Goal: Transaction & Acquisition: Register for event/course

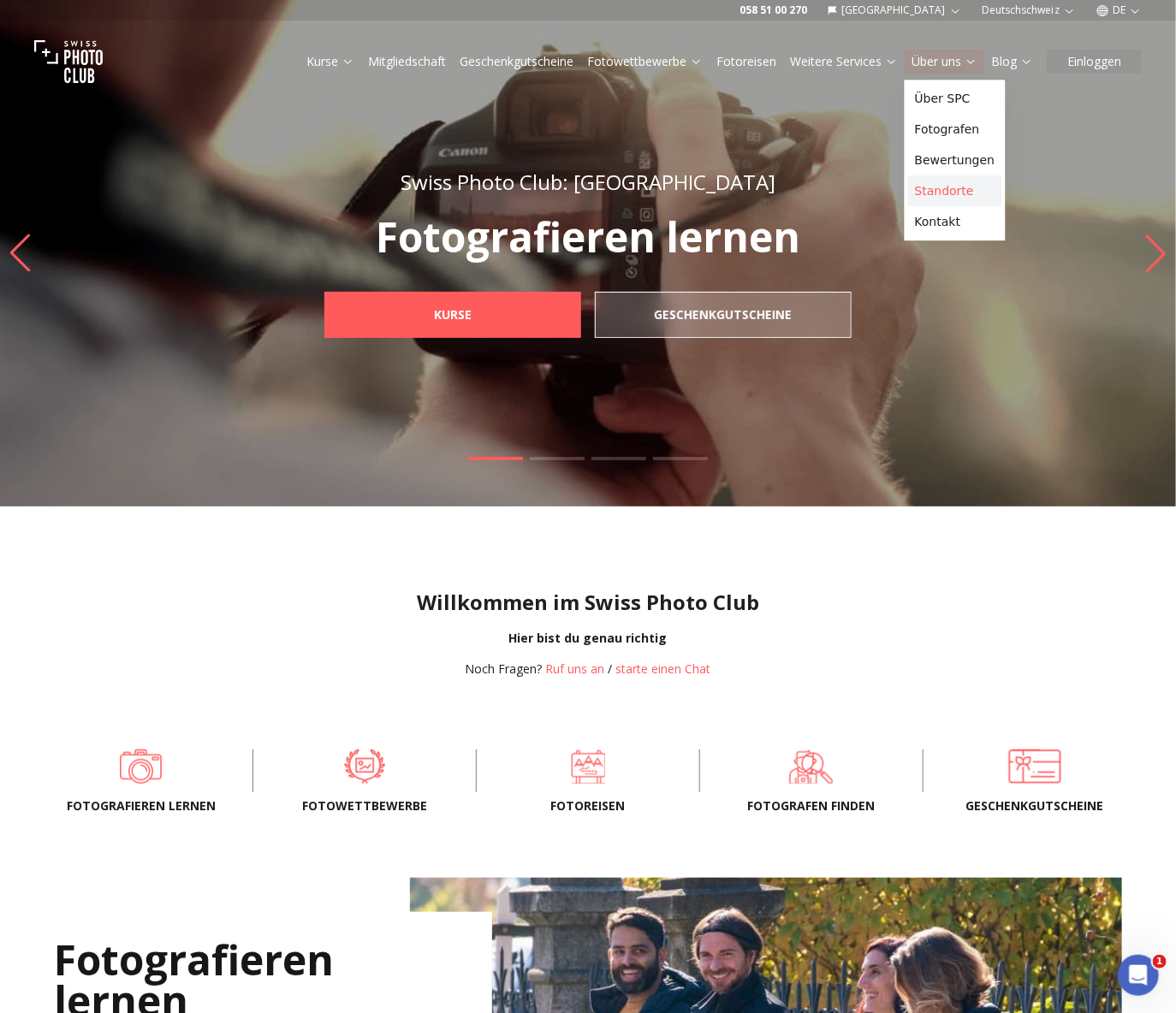
click at [943, 189] on link "Standorte" at bounding box center [954, 191] width 94 height 31
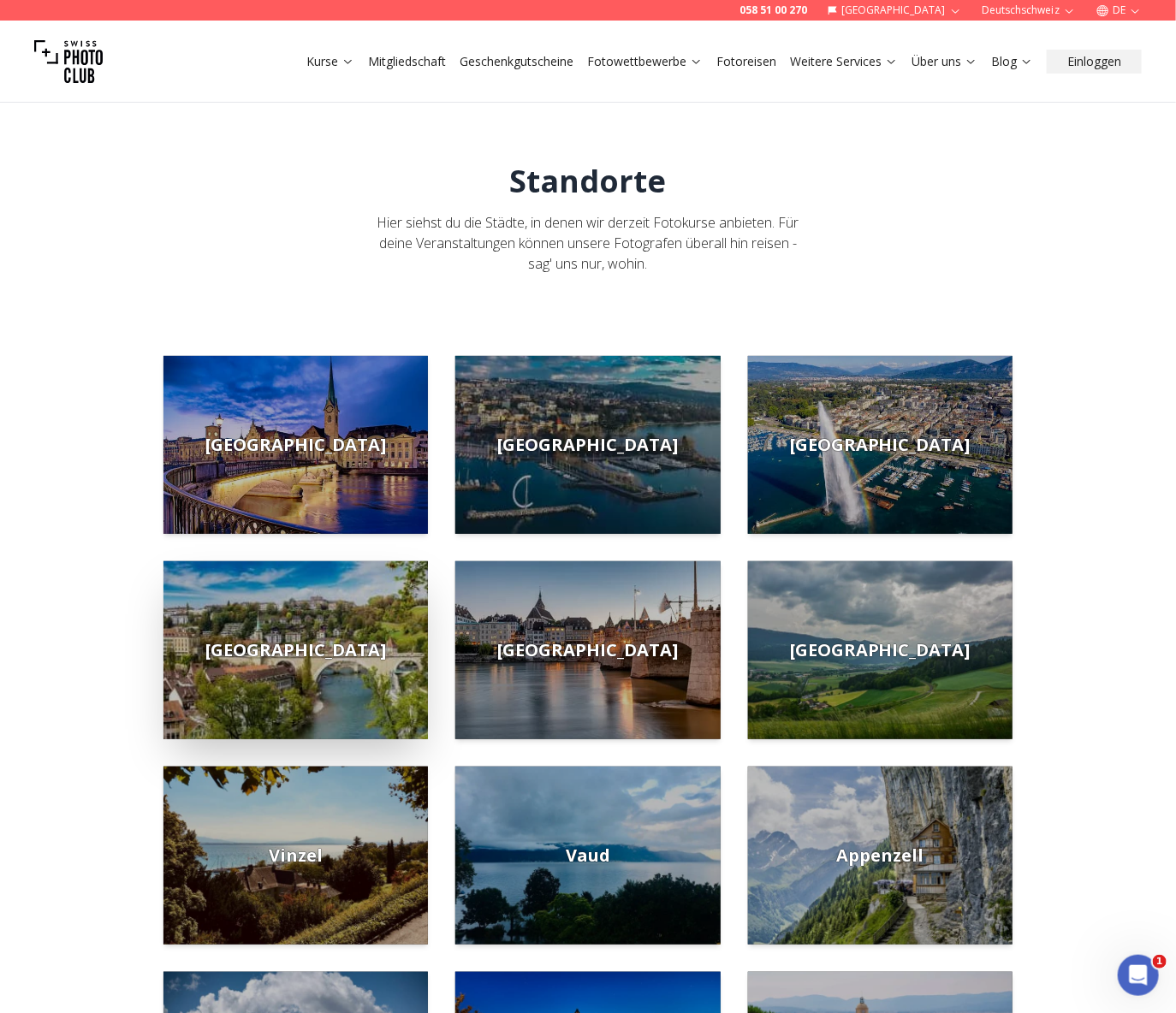
click at [386, 697] on img at bounding box center [295, 650] width 264 height 178
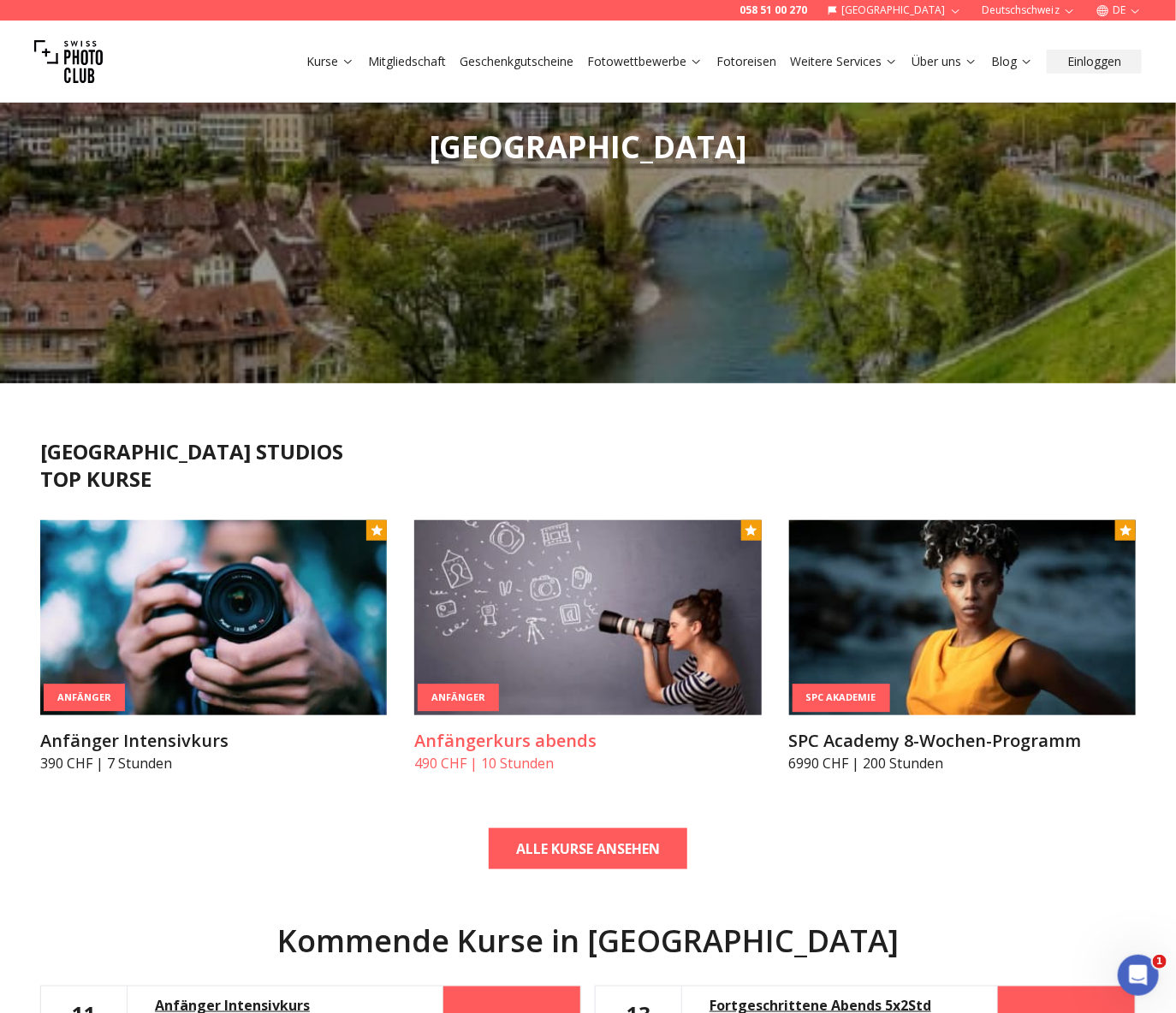
scroll to position [475, 0]
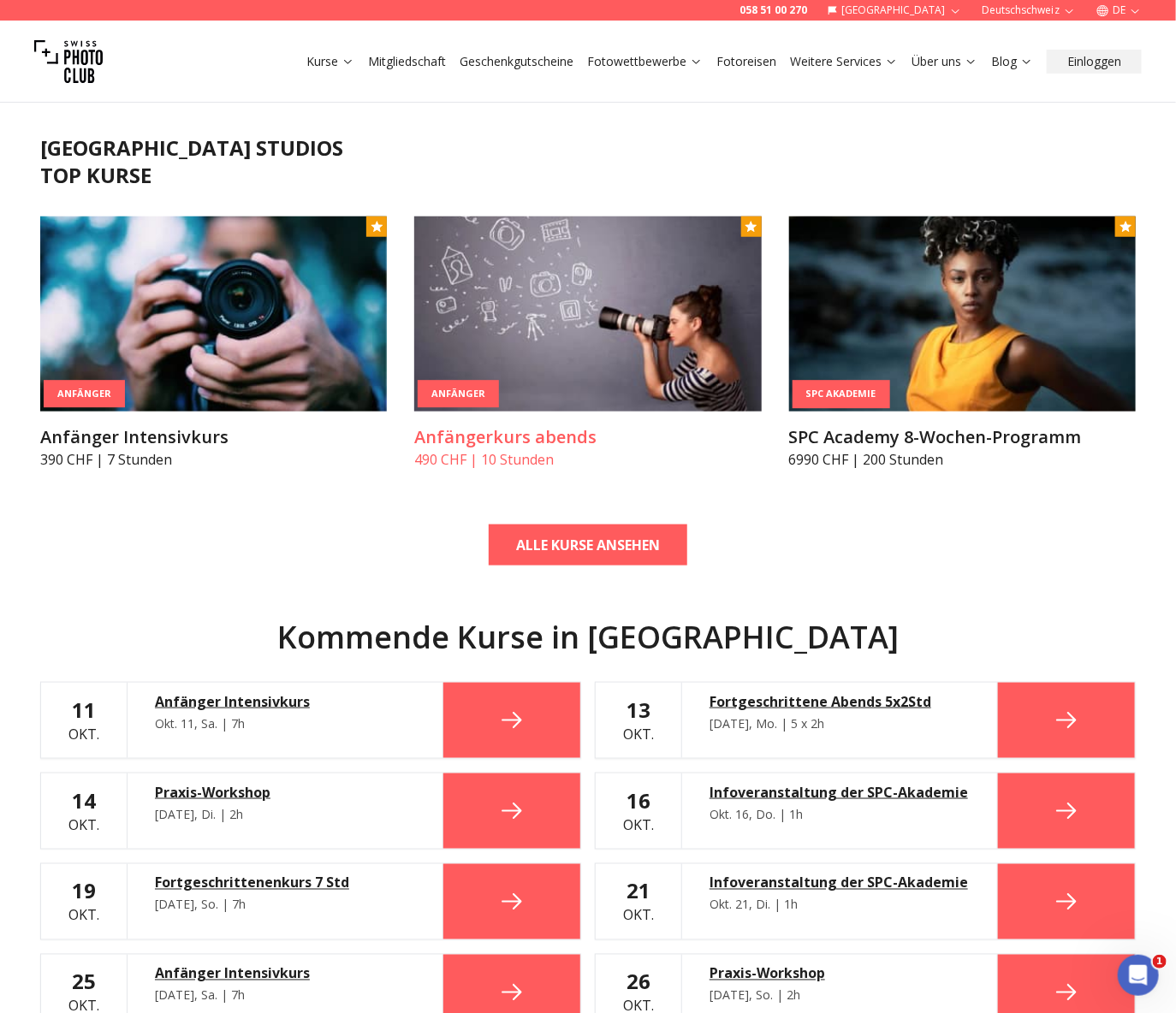
click at [496, 439] on h3 "Anfängerkurs abends" at bounding box center [587, 437] width 346 height 24
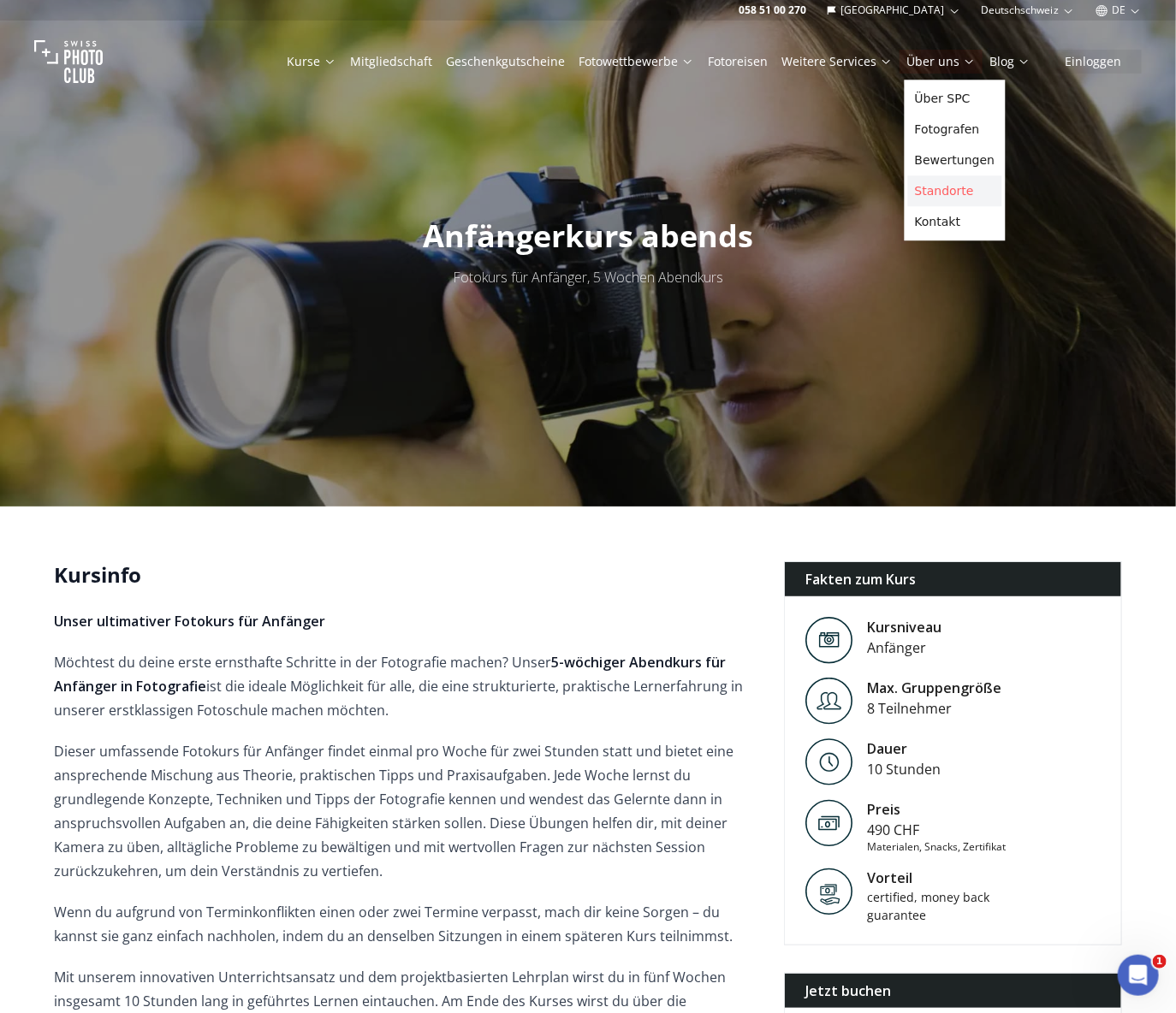
click at [941, 192] on link "Standorte" at bounding box center [954, 191] width 94 height 31
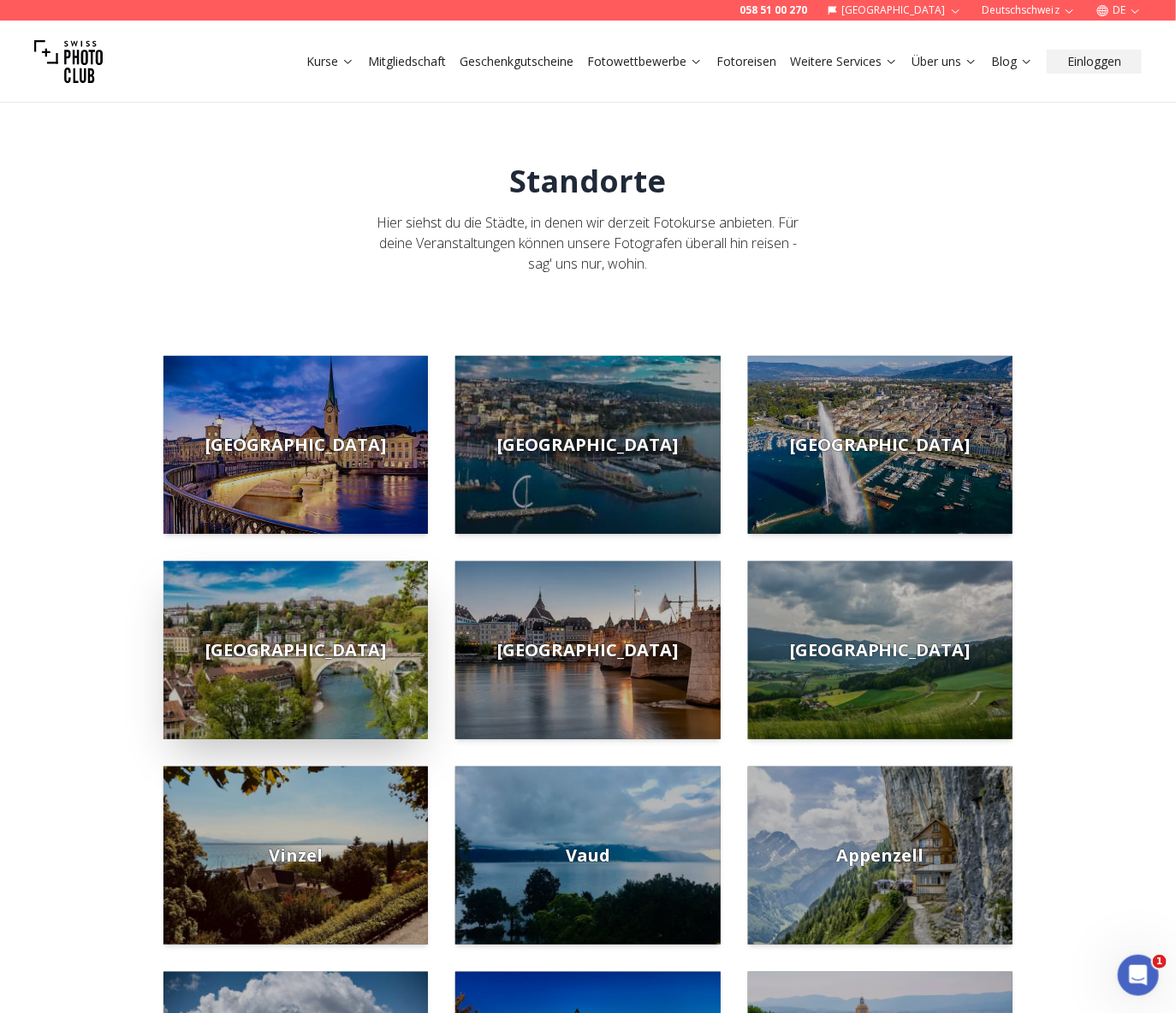
click at [314, 664] on img at bounding box center [295, 650] width 264 height 178
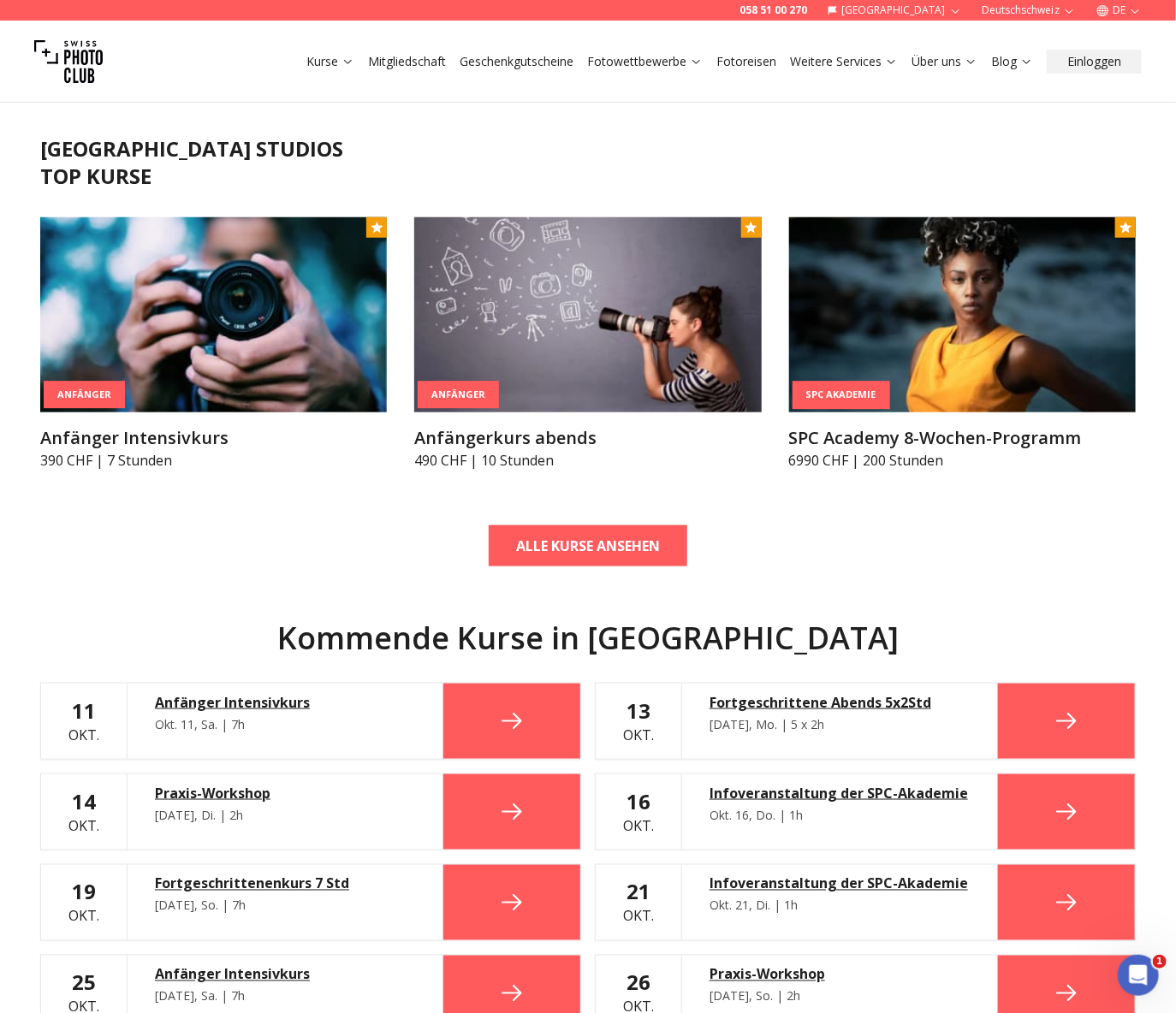
scroll to position [475, 0]
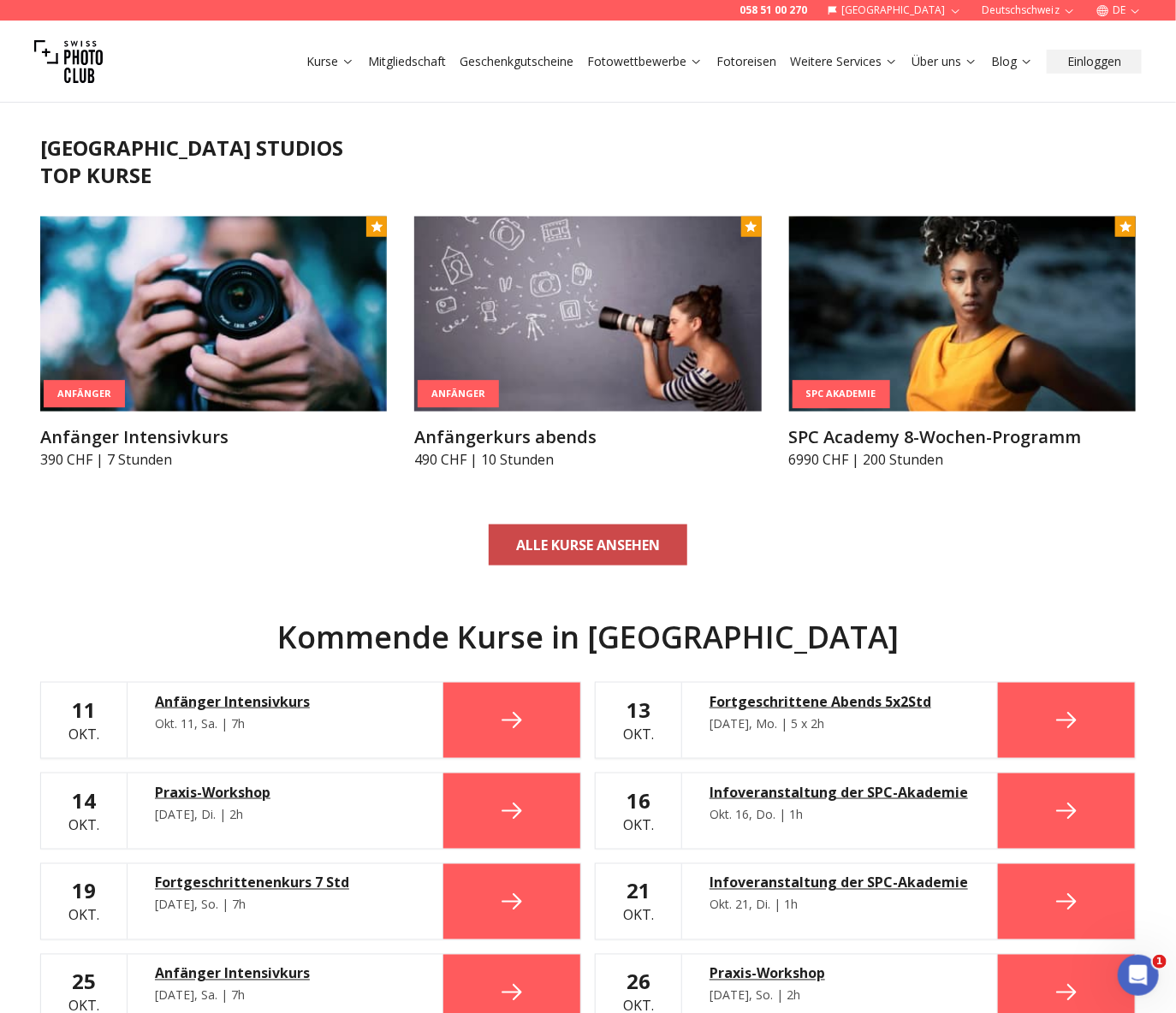
click at [584, 554] on link "ALLE KURSE ANSEHEN" at bounding box center [588, 545] width 198 height 41
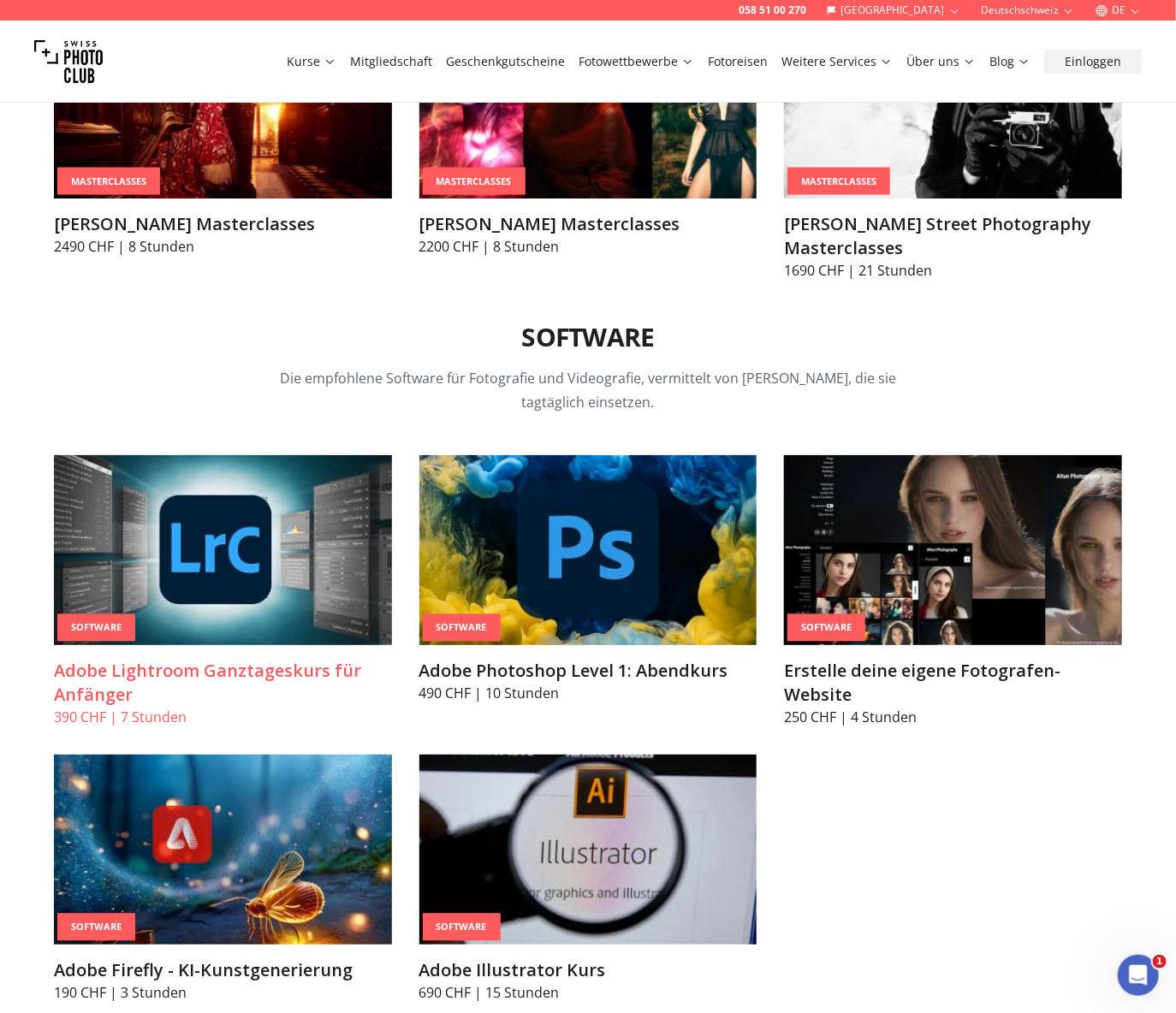
scroll to position [5135, 0]
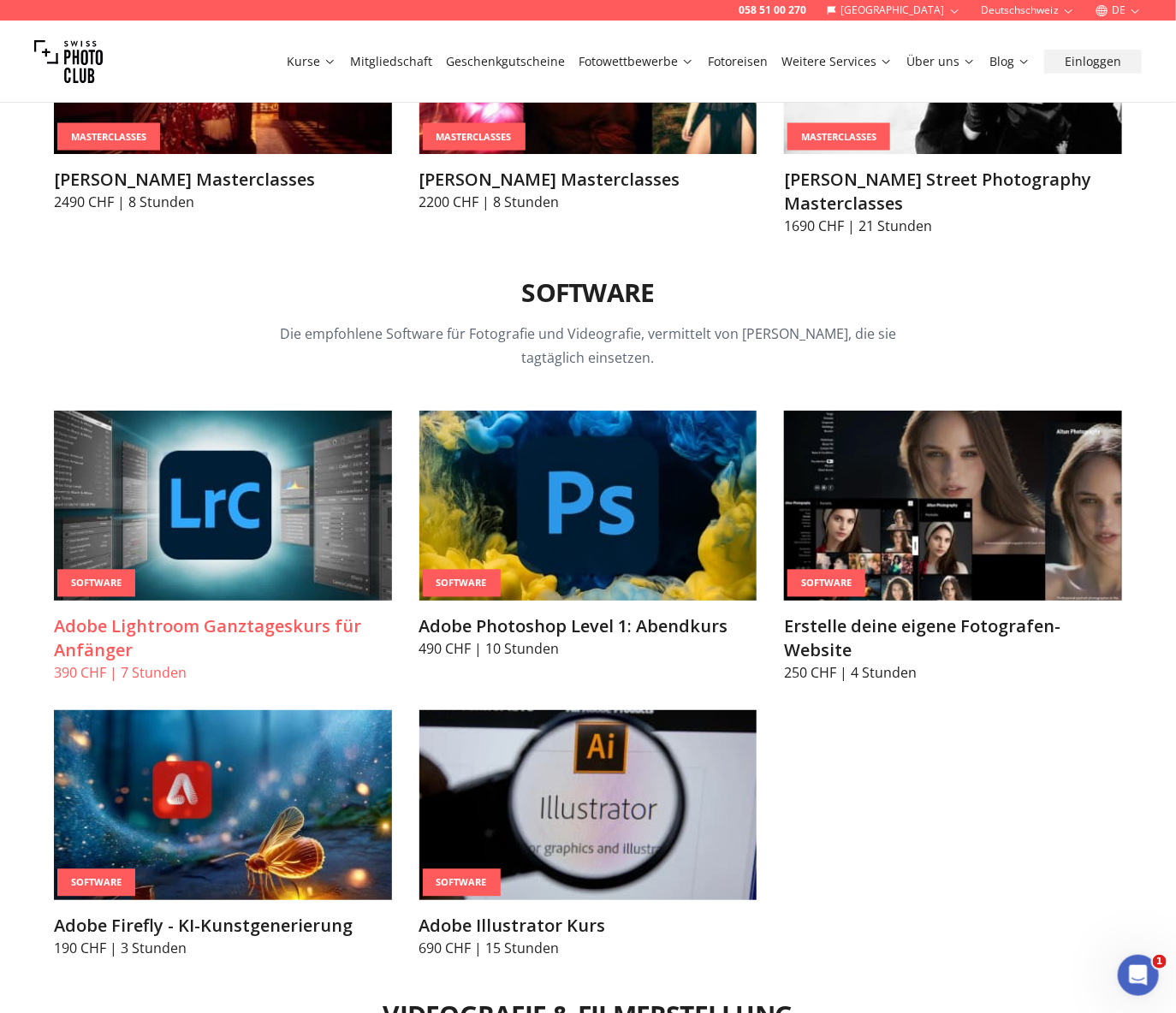
click at [168, 639] on h3 "Adobe Lightroom Ganztageskurs für Anfänger" at bounding box center [222, 638] width 338 height 48
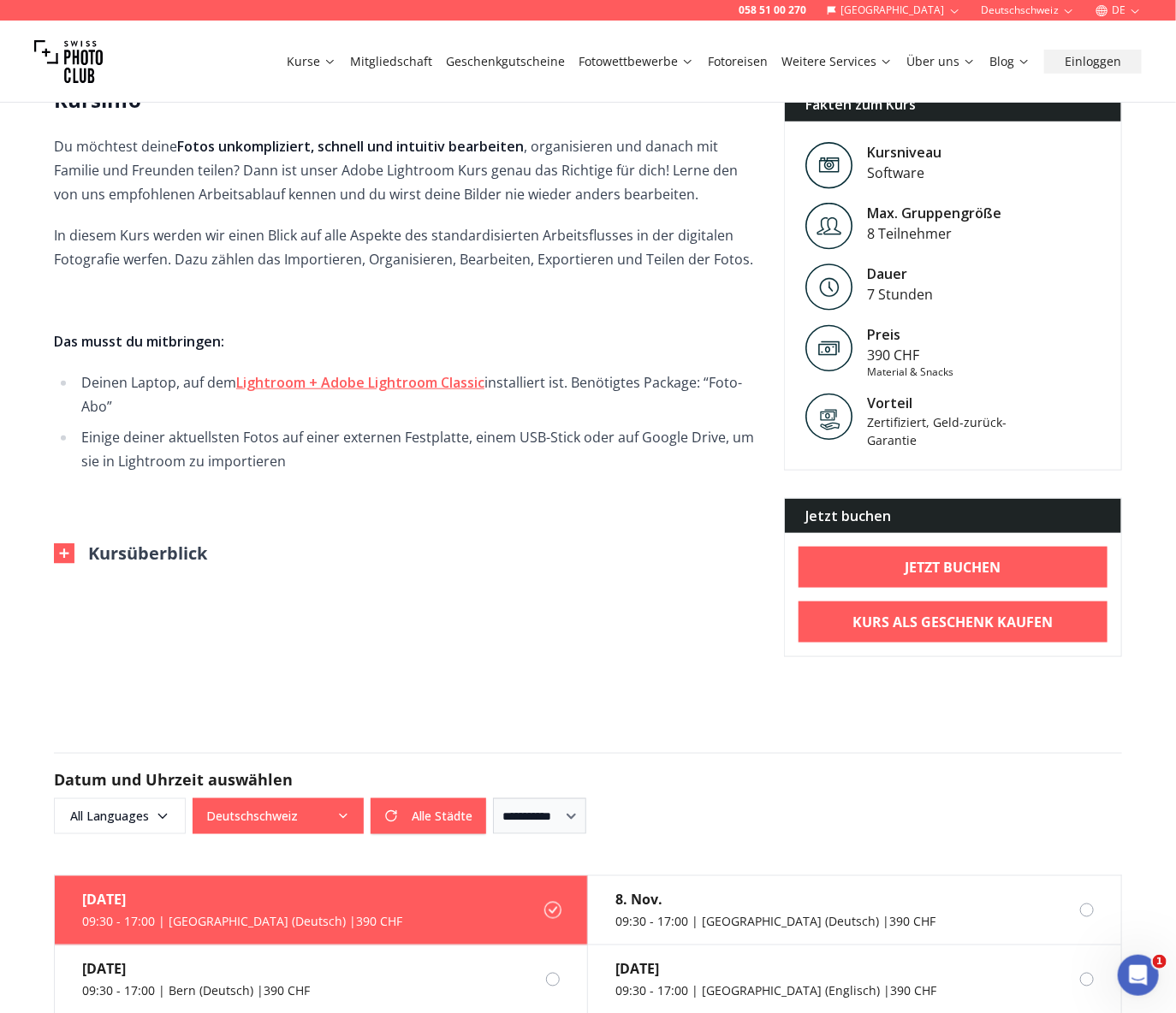
scroll to position [380, 0]
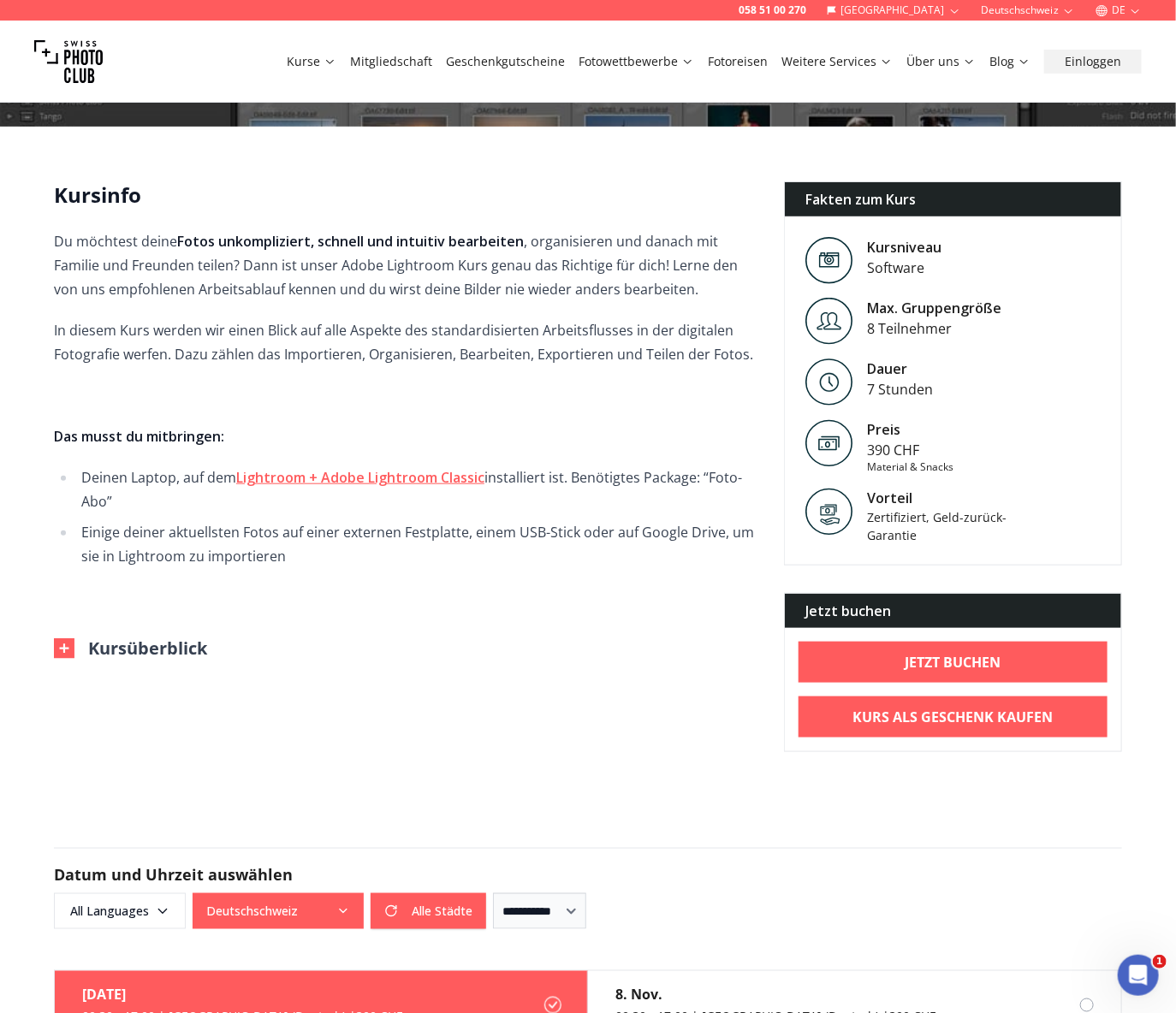
click at [154, 637] on button "Kursüberblick" at bounding box center [130, 648] width 153 height 24
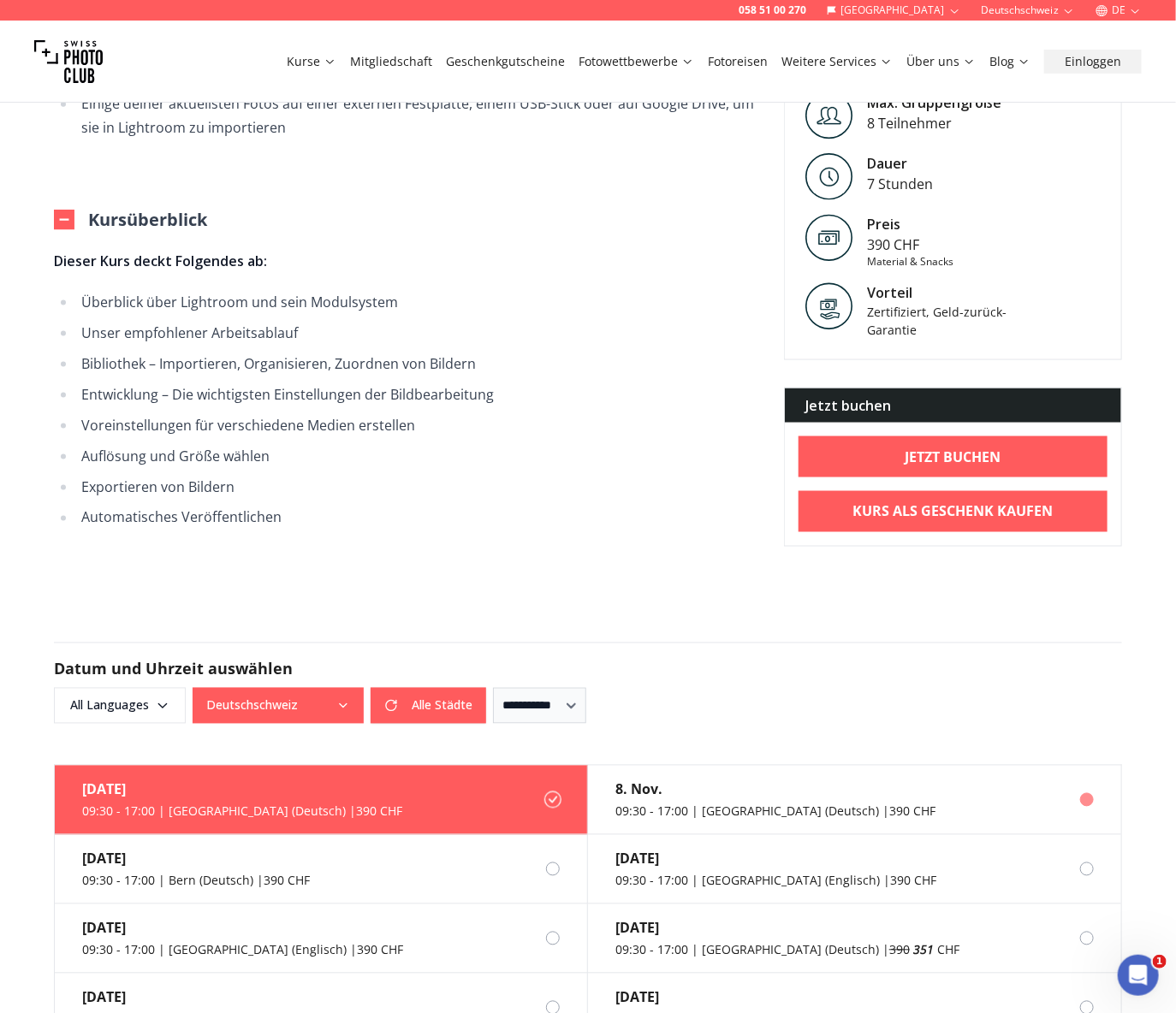
scroll to position [856, 0]
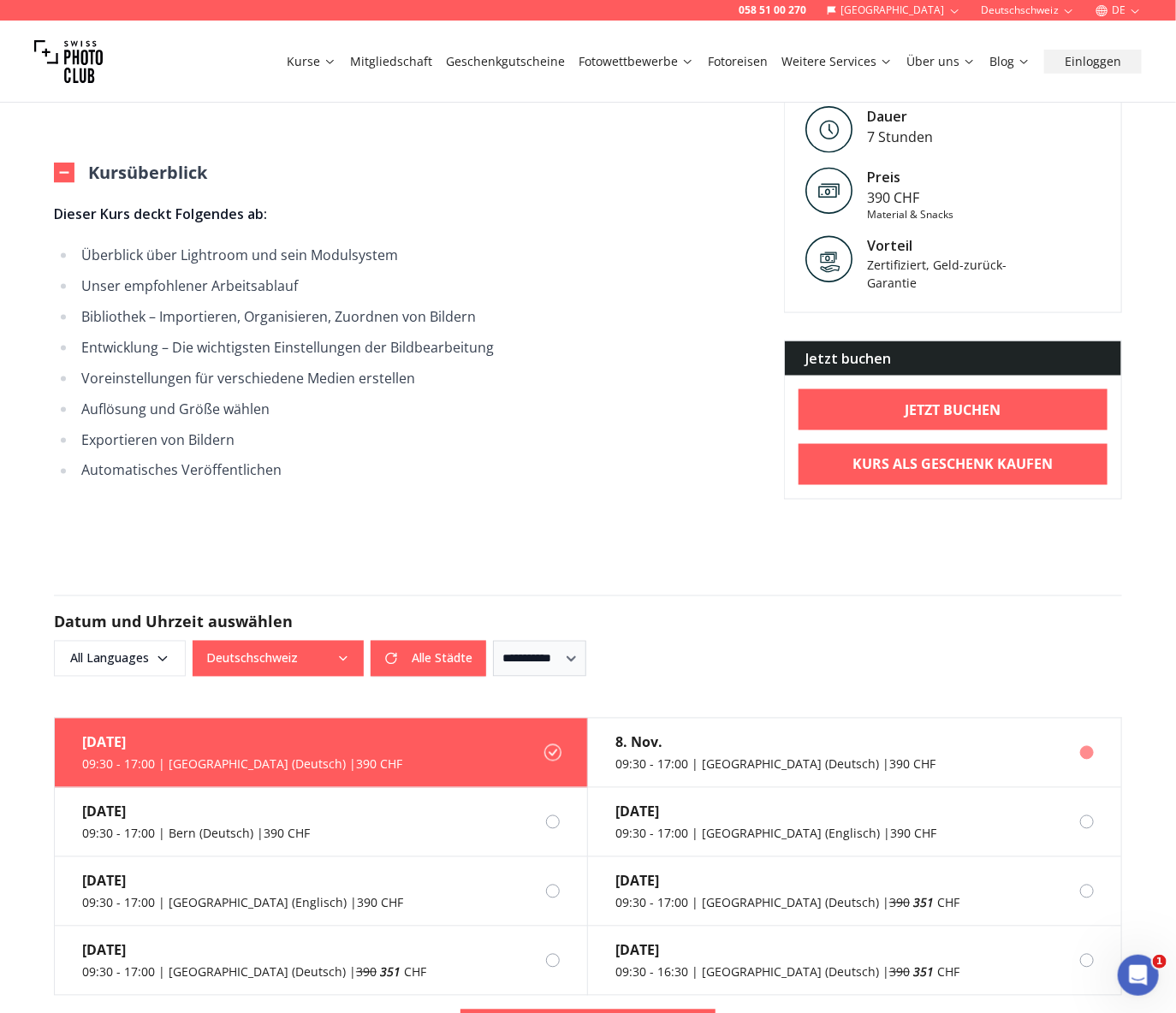
click at [768, 736] on div "8. Nov." at bounding box center [774, 743] width 320 height 21
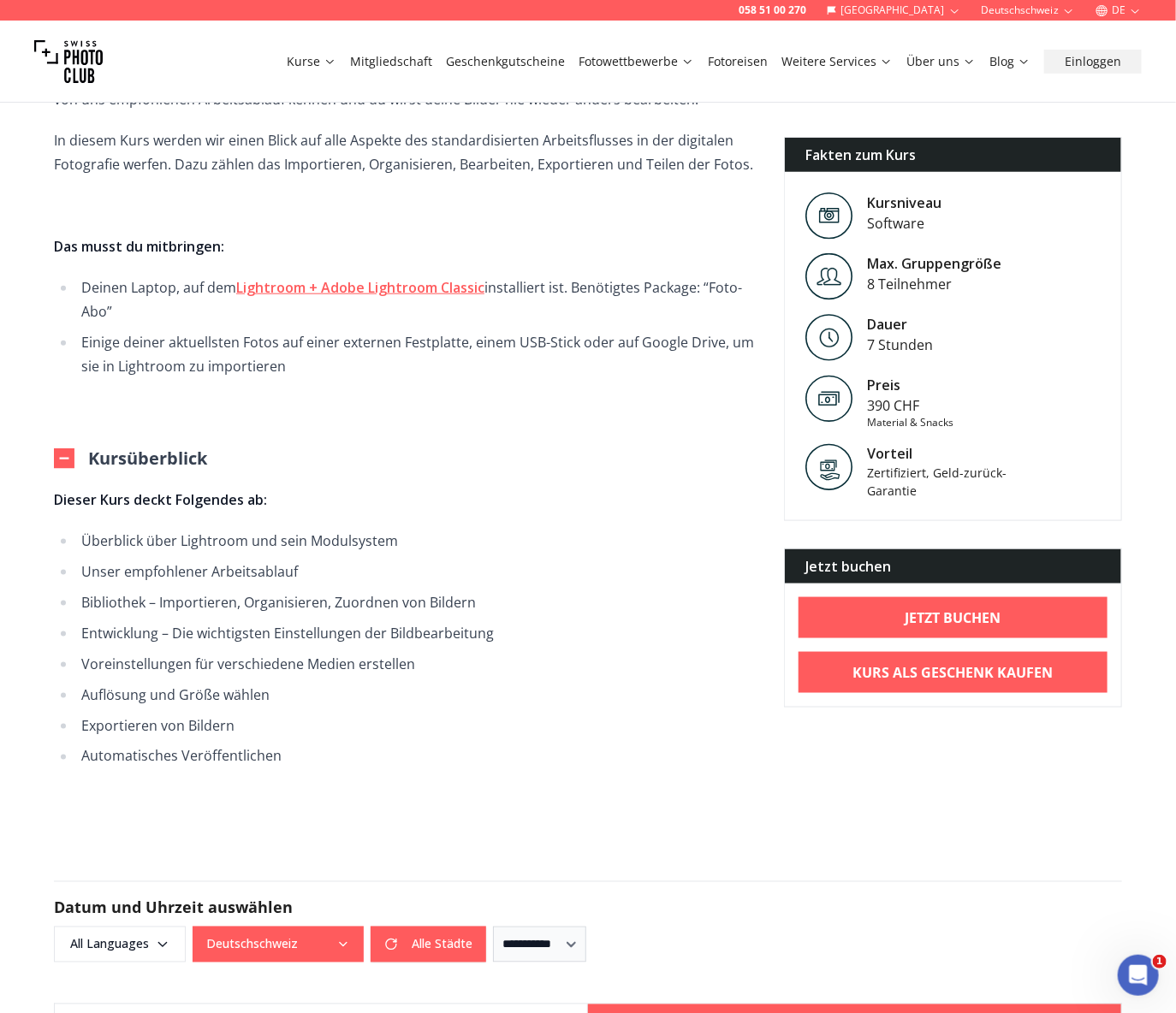
scroll to position [95, 0]
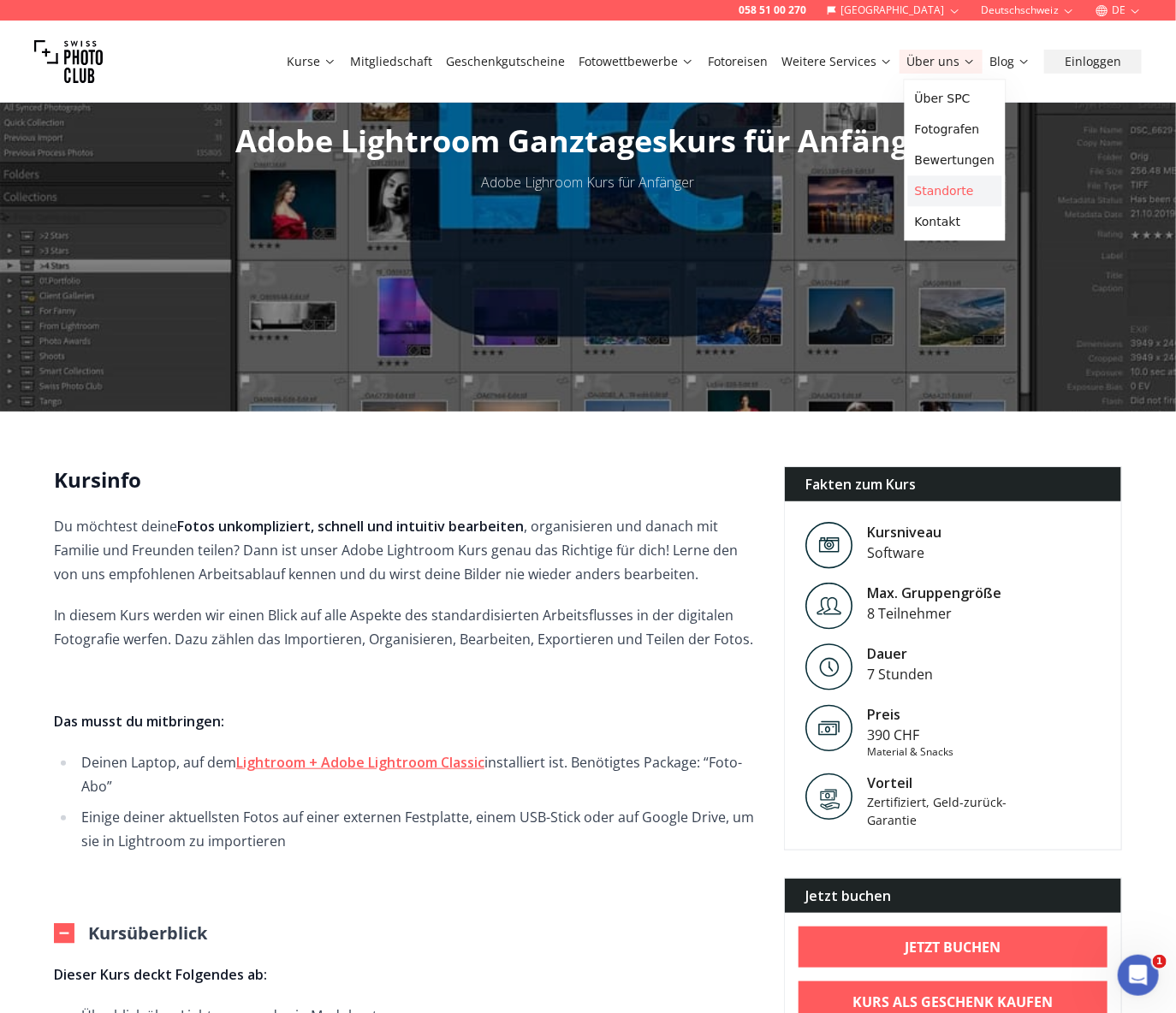
click at [940, 193] on link "Standorte" at bounding box center [954, 191] width 94 height 31
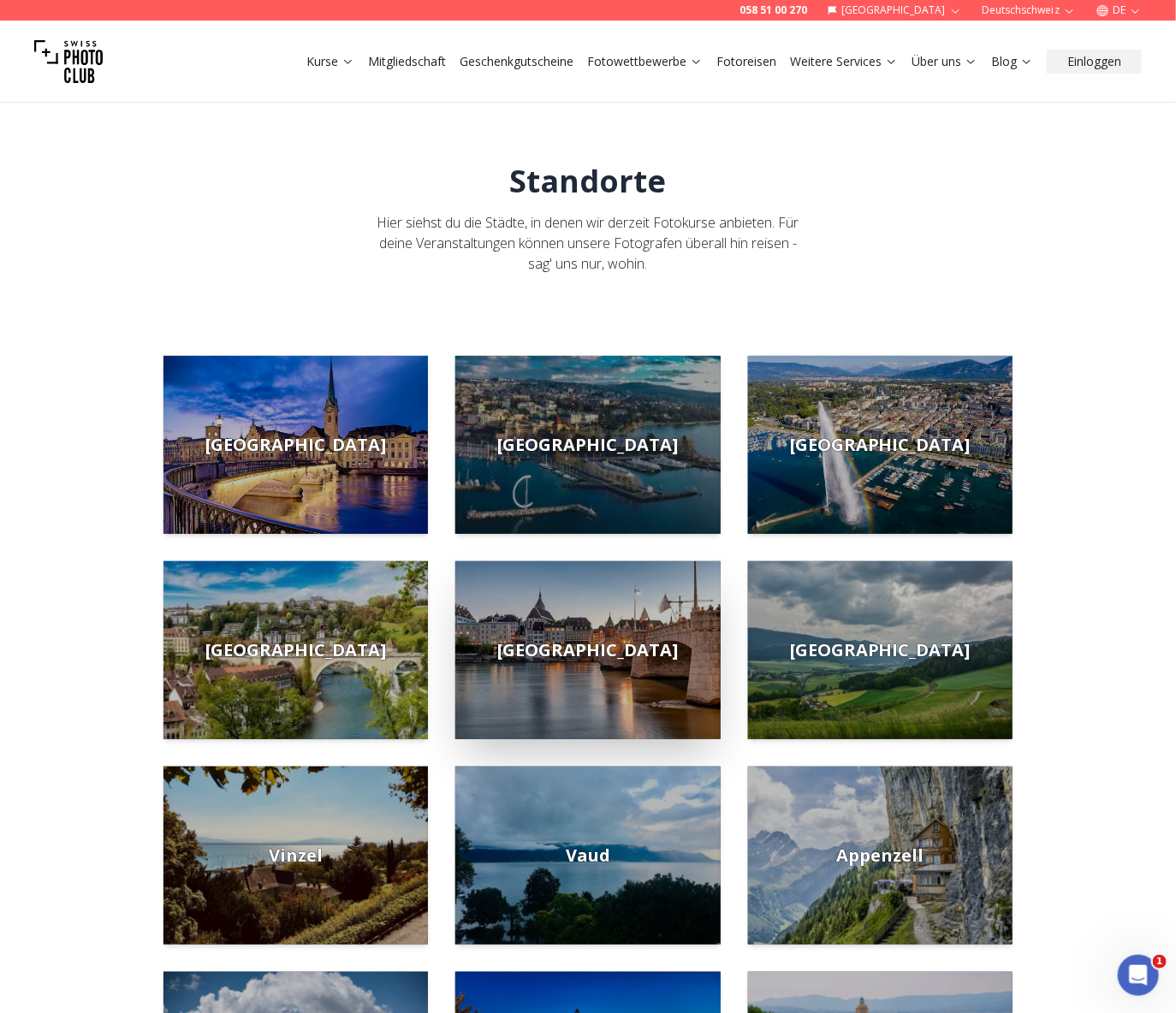
click at [563, 652] on img at bounding box center [587, 650] width 264 height 178
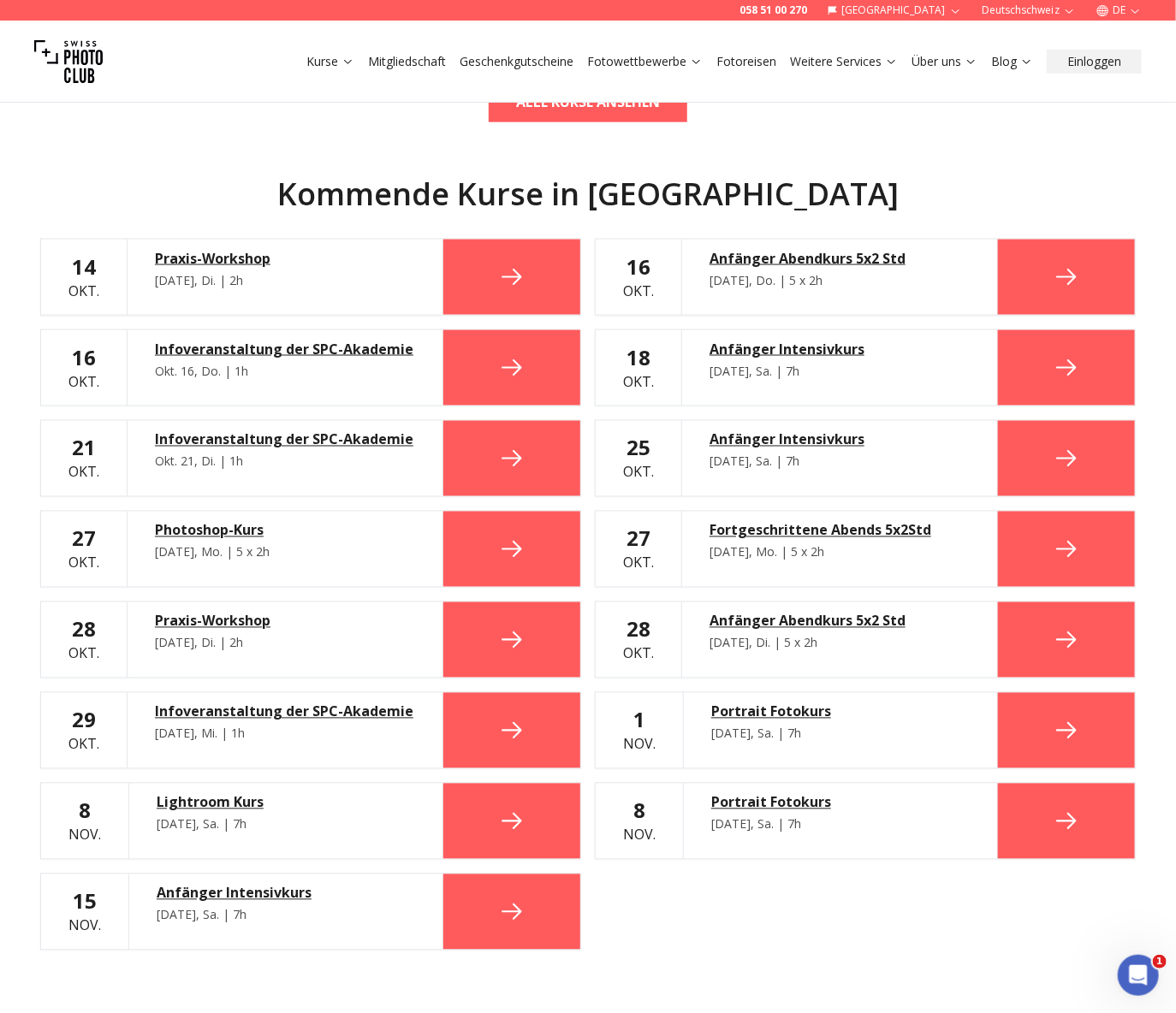
scroll to position [951, 0]
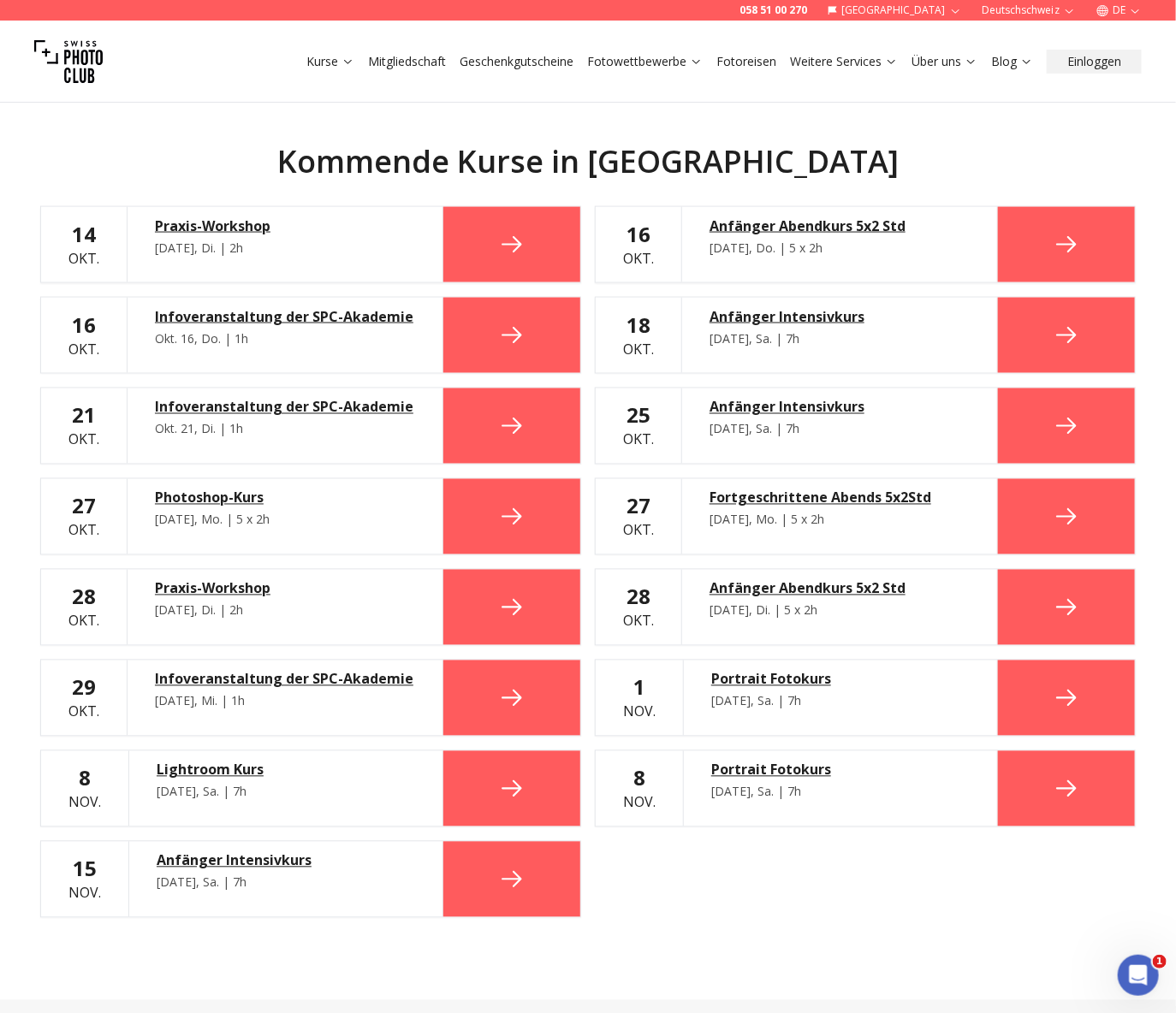
click at [506, 788] on icon at bounding box center [511, 789] width 28 height 28
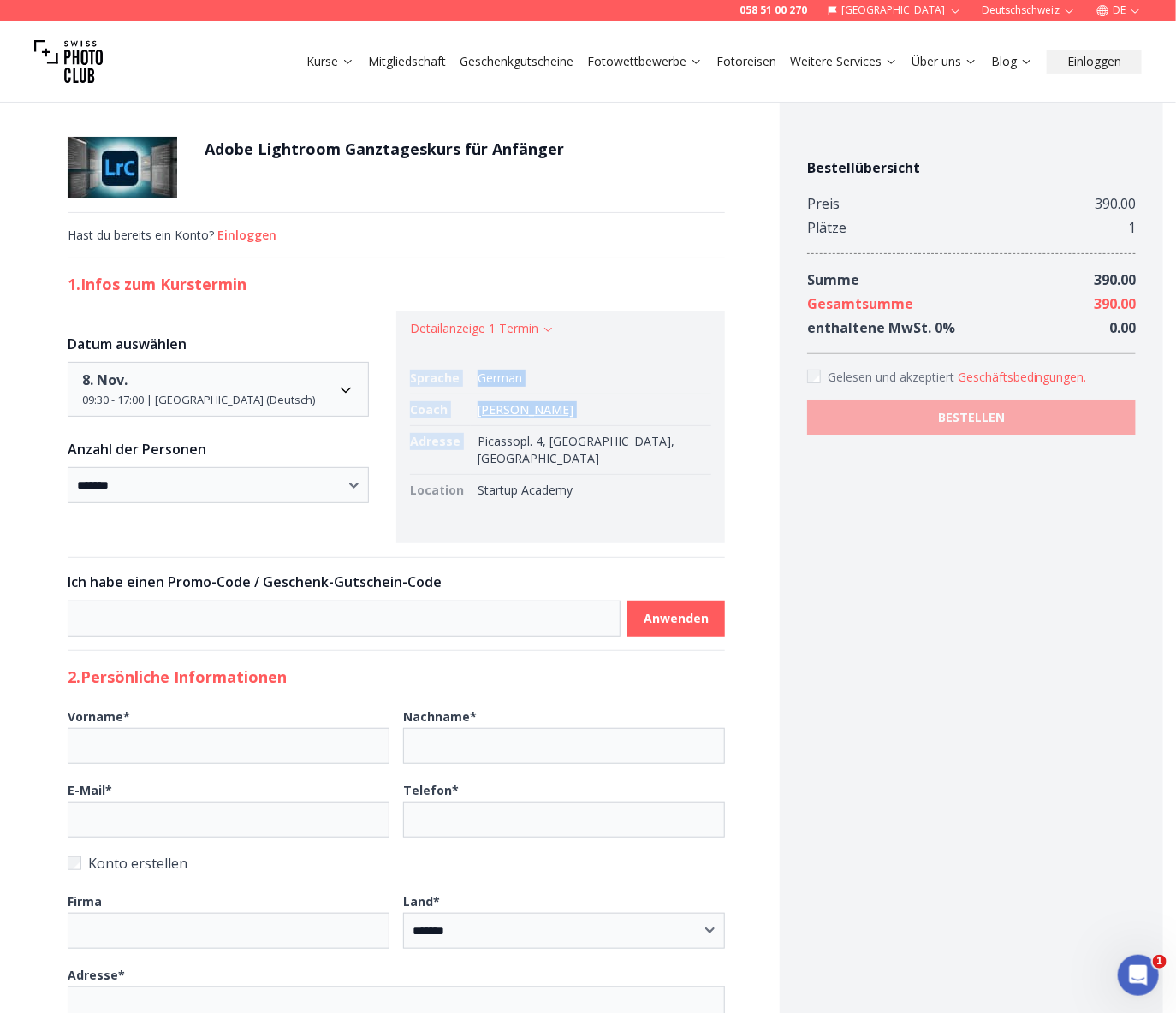
drag, startPoint x: 506, startPoint y: 438, endPoint x: 732, endPoint y: 448, distance: 226.2
click at [732, 451] on div "**********" at bounding box center [395, 743] width 766 height 1324
click at [643, 440] on td "Picassopl. 4, [GEOGRAPHIC_DATA], [GEOGRAPHIC_DATA]" at bounding box center [590, 451] width 240 height 49
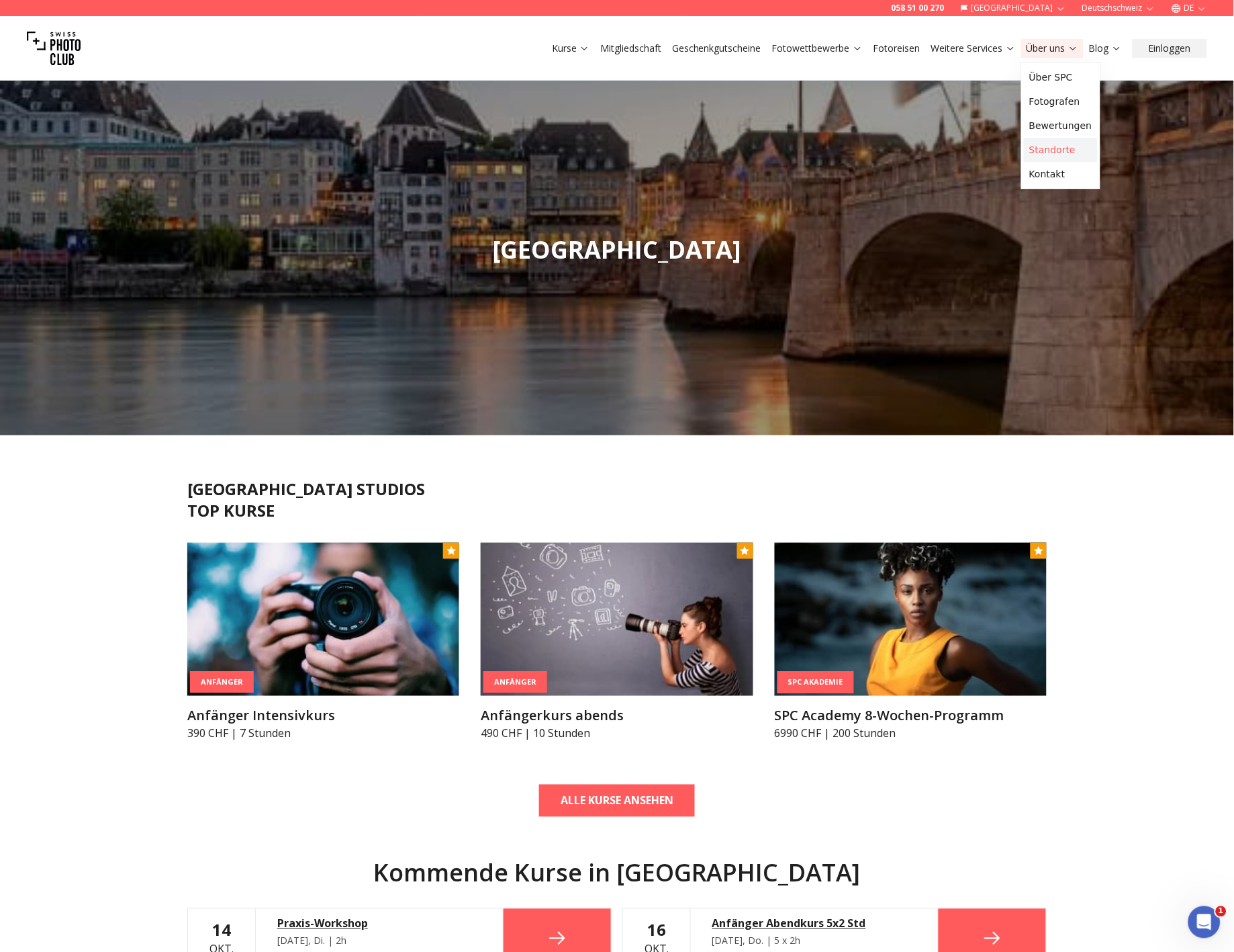
click at [922, 158] on link "Standorte" at bounding box center [1060, 150] width 74 height 25
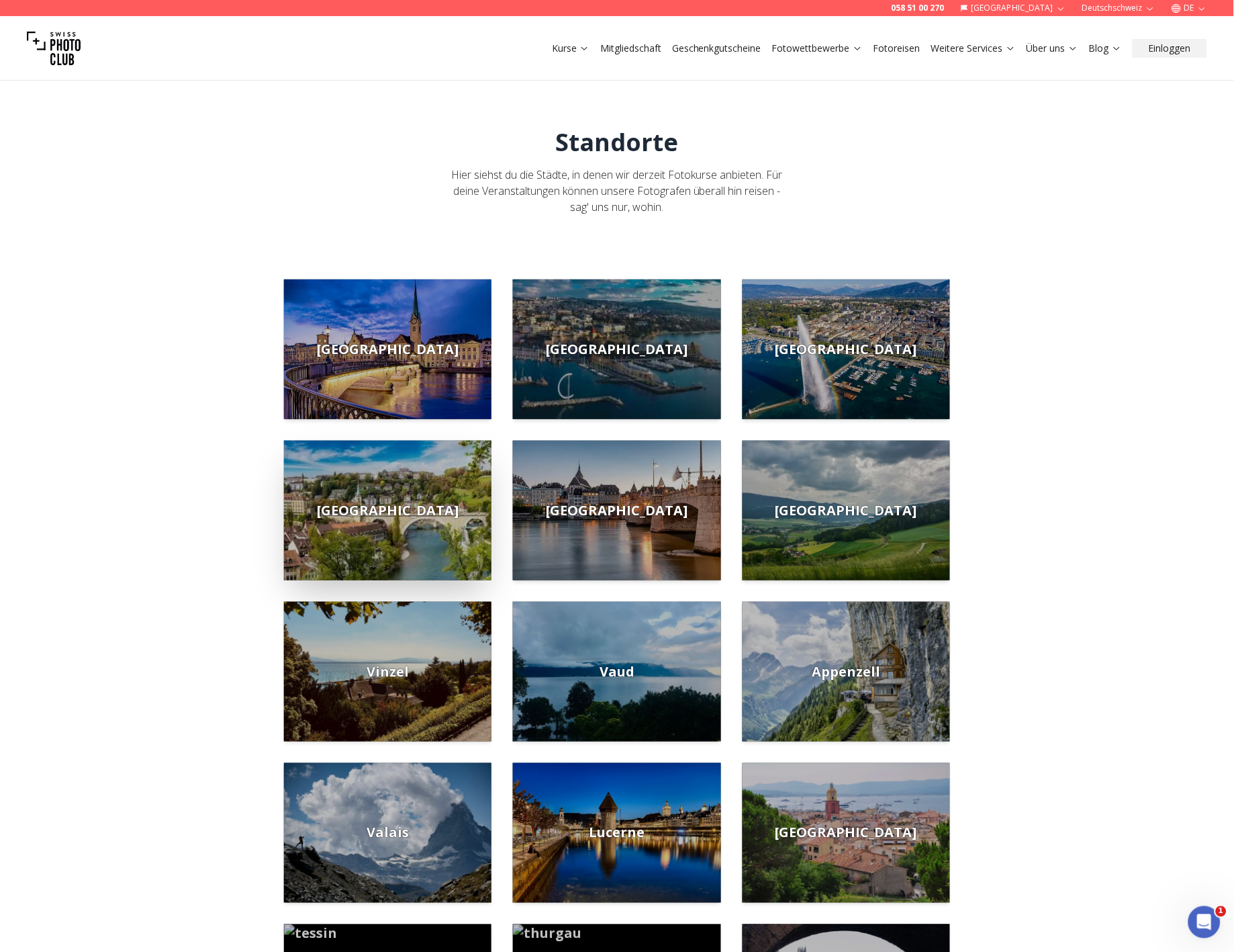
click at [405, 547] on img at bounding box center [388, 510] width 207 height 139
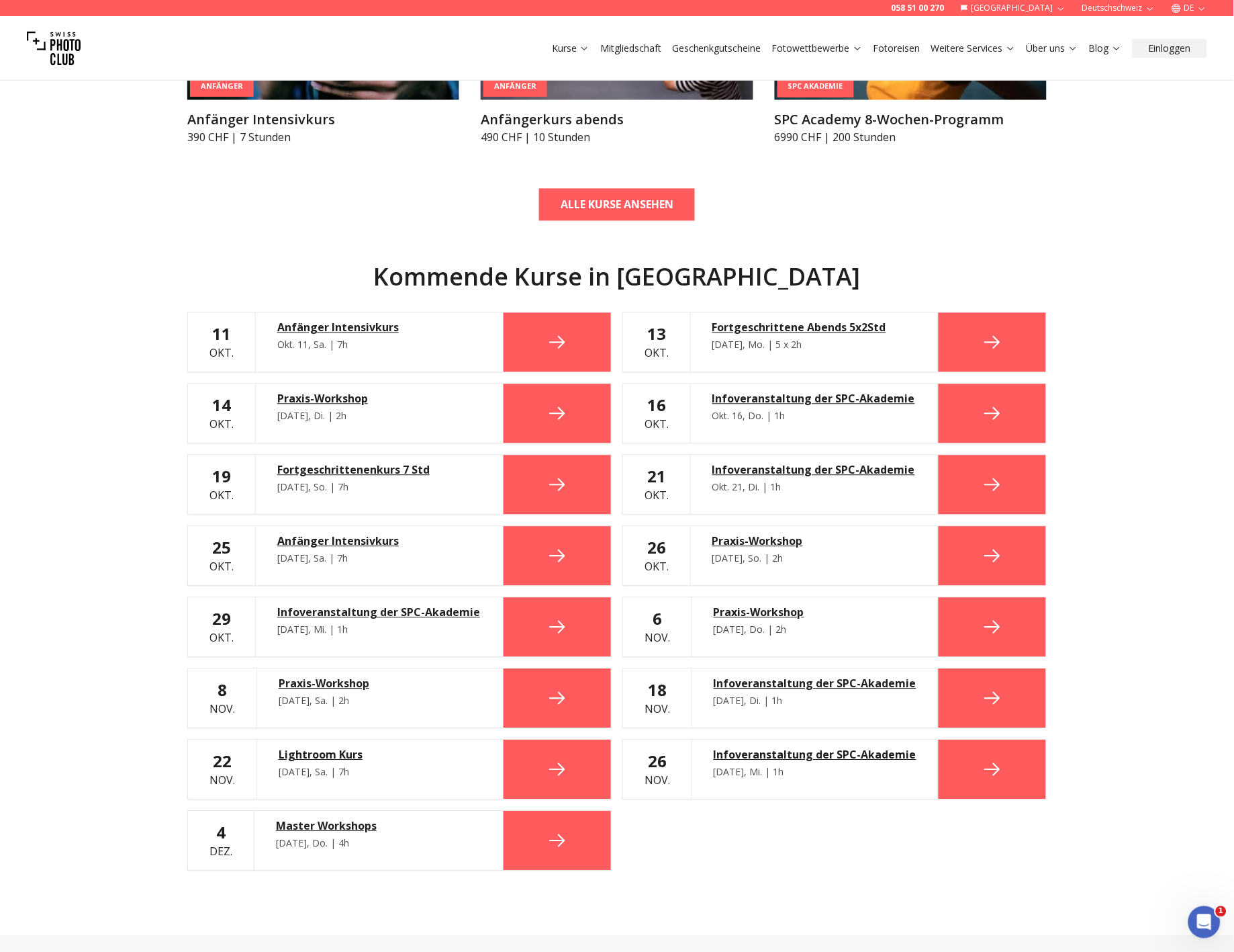
scroll to position [596, 0]
click at [567, 762] on icon at bounding box center [557, 769] width 22 height 22
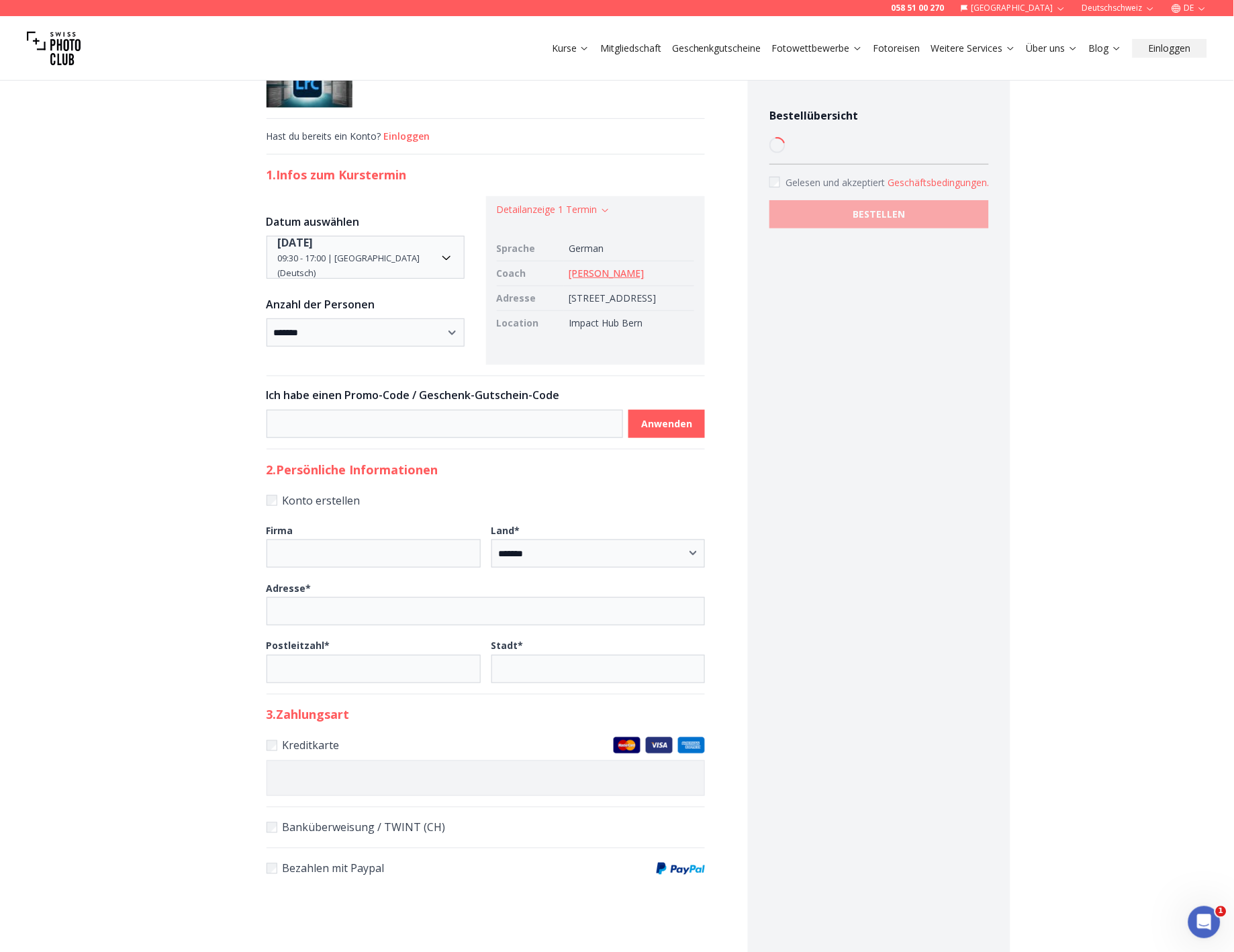
scroll to position [74, 0]
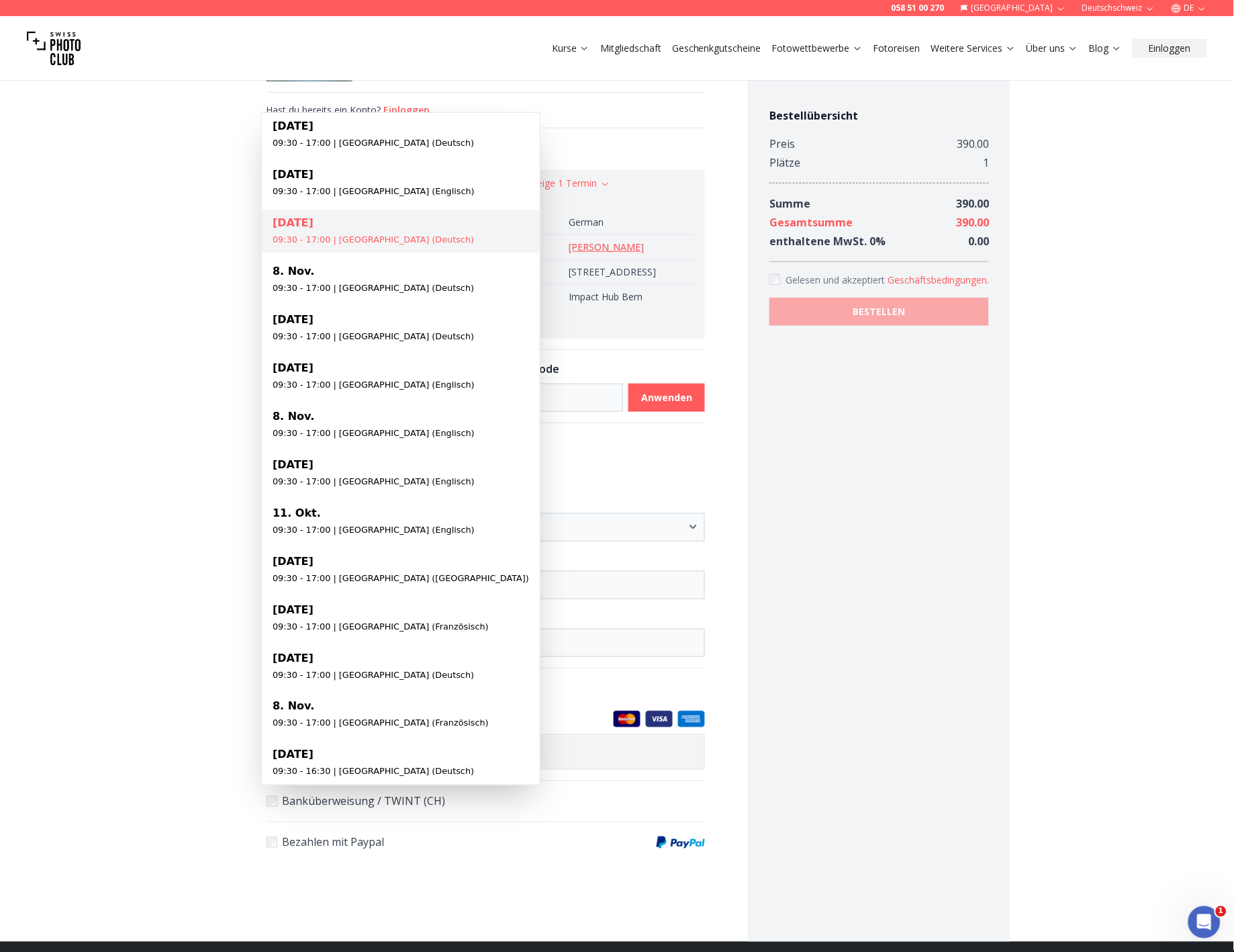
click at [330, 240] on body "**********" at bounding box center [617, 646] width 1234 height 1312
click at [237, 177] on html "**********" at bounding box center [617, 614] width 1234 height 1377
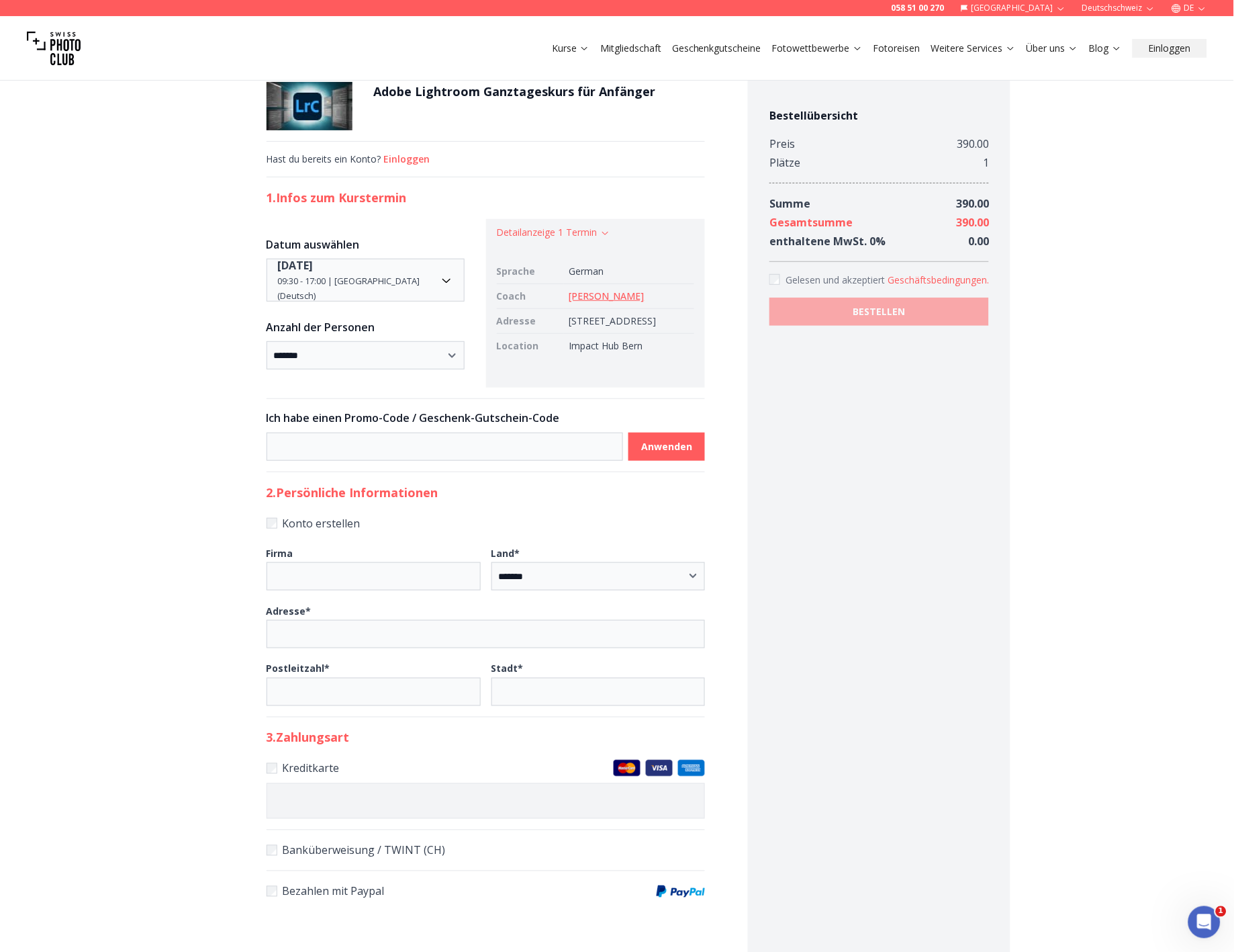
scroll to position [0, 0]
